Goal: Transaction & Acquisition: Purchase product/service

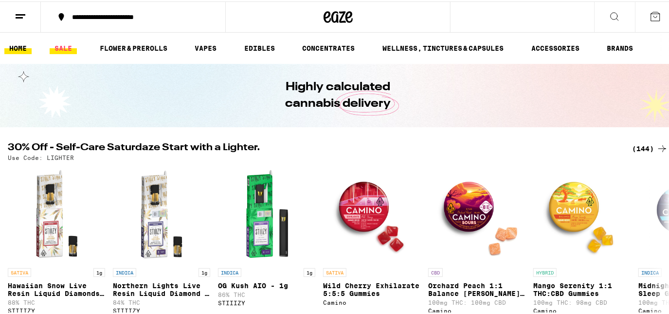
click at [61, 50] on link "SALE" at bounding box center [63, 47] width 27 height 12
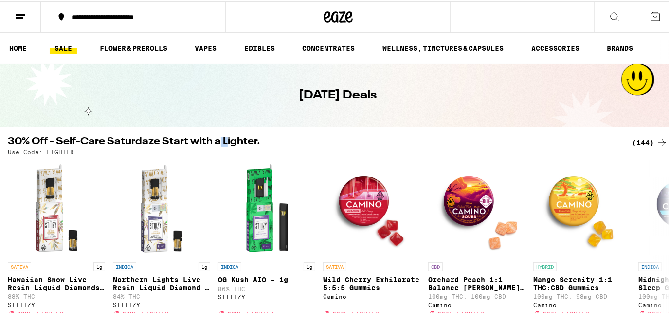
drag, startPoint x: 215, startPoint y: 133, endPoint x: 154, endPoint y: 118, distance: 62.7
click at [155, 120] on div "Today's Deals" at bounding box center [338, 93] width 676 height 63
click at [154, 115] on div "Today's Deals" at bounding box center [338, 93] width 374 height 63
click at [154, 116] on div "Today's Deals" at bounding box center [338, 93] width 374 height 63
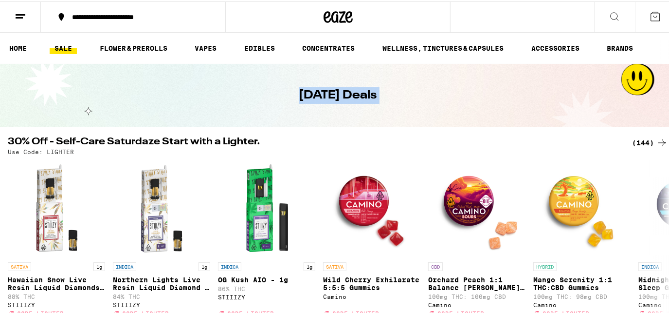
drag, startPoint x: 154, startPoint y: 116, endPoint x: 88, endPoint y: 125, distance: 66.8
click at [88, 125] on div "Today's Deals" at bounding box center [338, 93] width 676 height 63
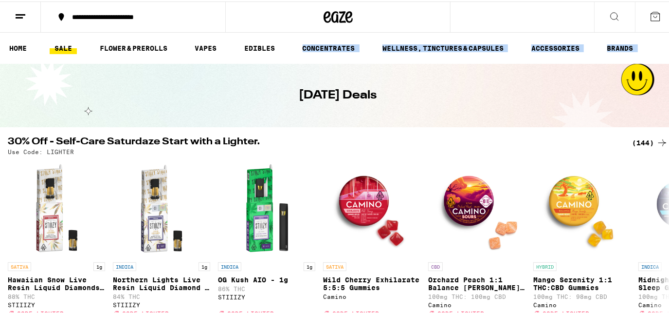
drag, startPoint x: 221, startPoint y: 67, endPoint x: 196, endPoint y: 73, distance: 25.5
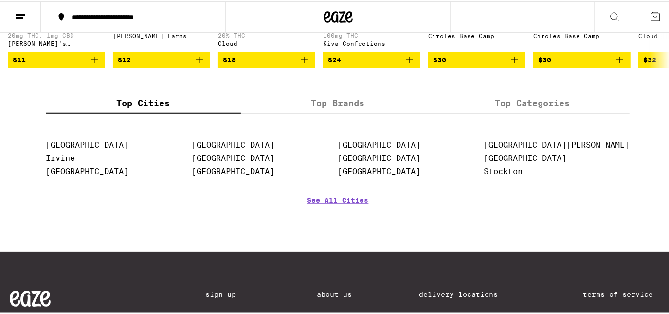
scroll to position [487, 0]
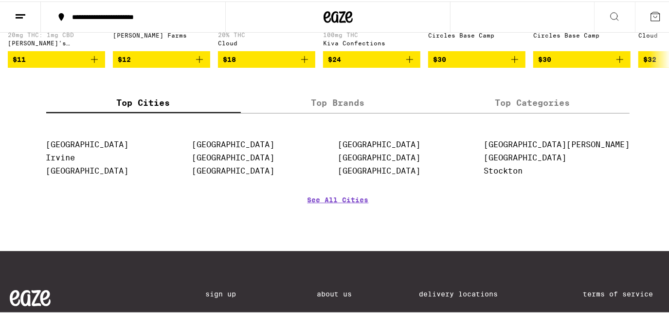
click at [315, 111] on label "Top Brands" at bounding box center [338, 101] width 195 height 21
click at [0, 0] on input "Top Brands" at bounding box center [0, 0] width 0 height 0
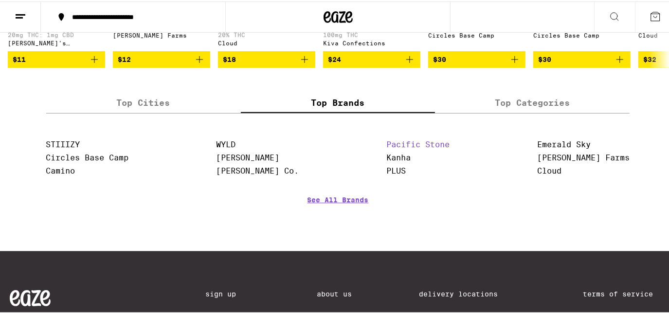
click at [422, 148] on link "Pacific Stone" at bounding box center [418, 142] width 63 height 9
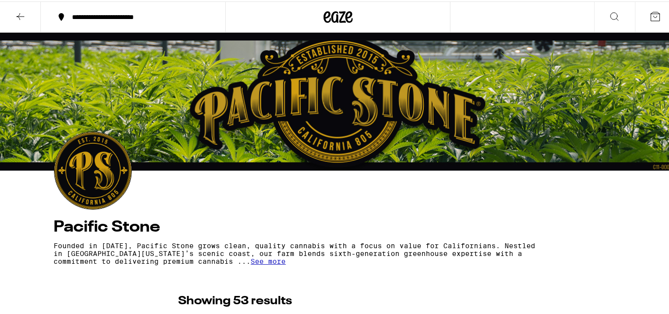
scroll to position [177, 0]
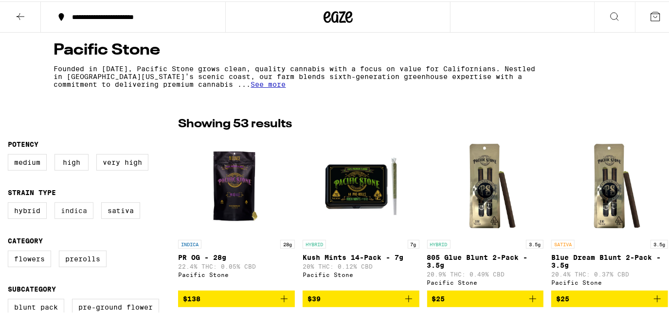
click at [81, 214] on label "Indica" at bounding box center [74, 209] width 39 height 17
click at [10, 203] on input "Indica" at bounding box center [10, 202] width 0 height 0
checkbox input "true"
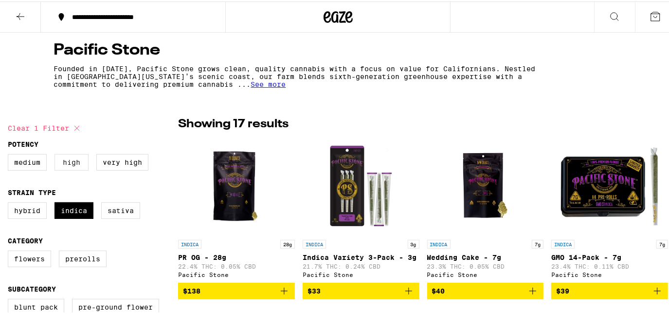
click at [73, 161] on label "High" at bounding box center [72, 160] width 34 height 17
click at [10, 154] on input "High" at bounding box center [10, 154] width 0 height 0
checkbox input "true"
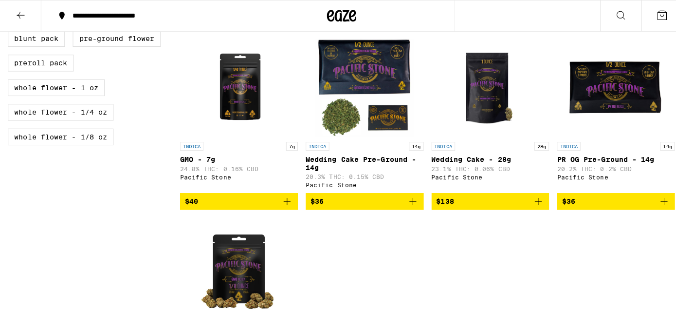
scroll to position [487, 0]
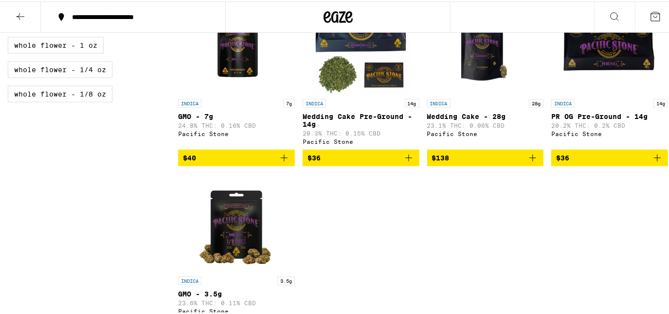
click at [588, 114] on p "PR OG Pre-Ground - 14g" at bounding box center [610, 115] width 117 height 8
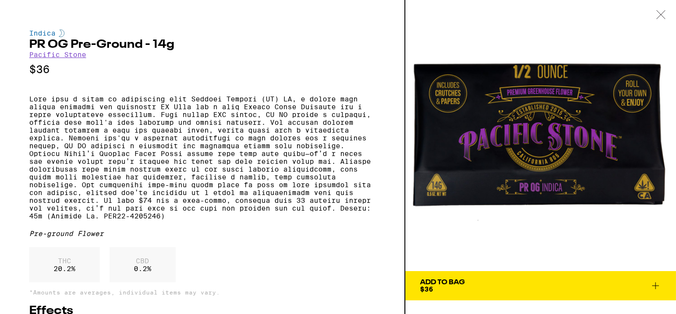
click at [663, 15] on icon at bounding box center [661, 14] width 10 height 9
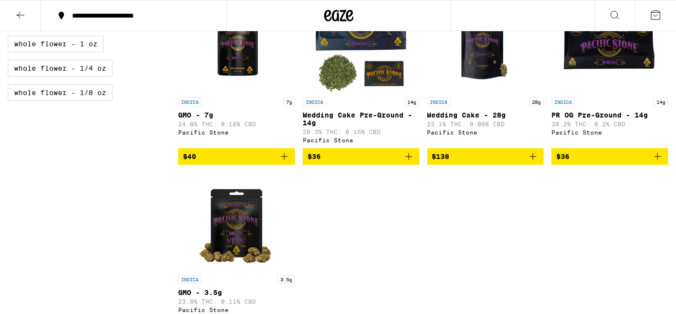
scroll to position [485, 0]
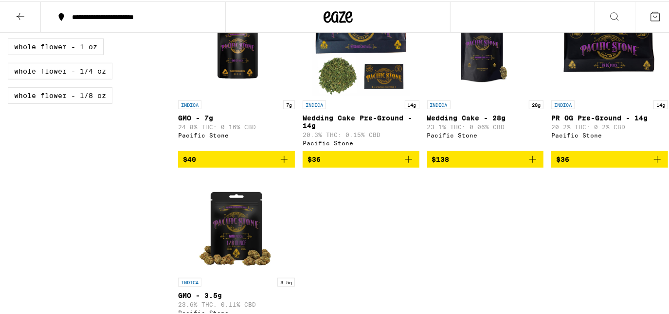
click at [346, 124] on p "Wedding Cake Pre-Ground - 14g" at bounding box center [361, 120] width 117 height 16
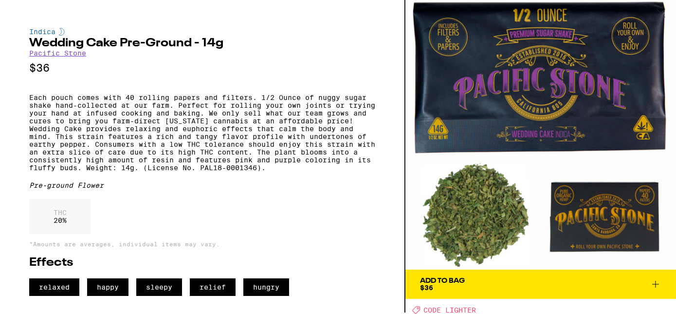
scroll to position [3, 0]
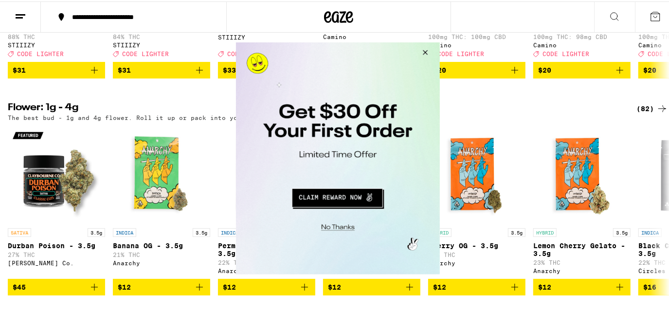
click at [428, 52] on button "Close Modal" at bounding box center [423, 53] width 26 height 23
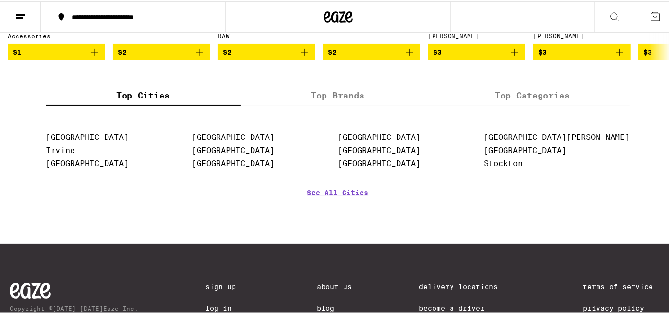
scroll to position [3762, 0]
